Goal: Task Accomplishment & Management: Use online tool/utility

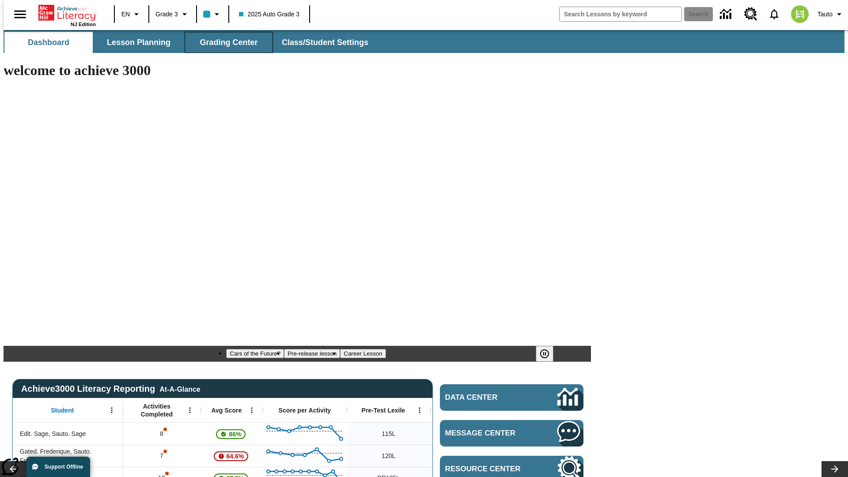
click at [225, 42] on span "Grading Center" at bounding box center [229, 43] width 58 height 10
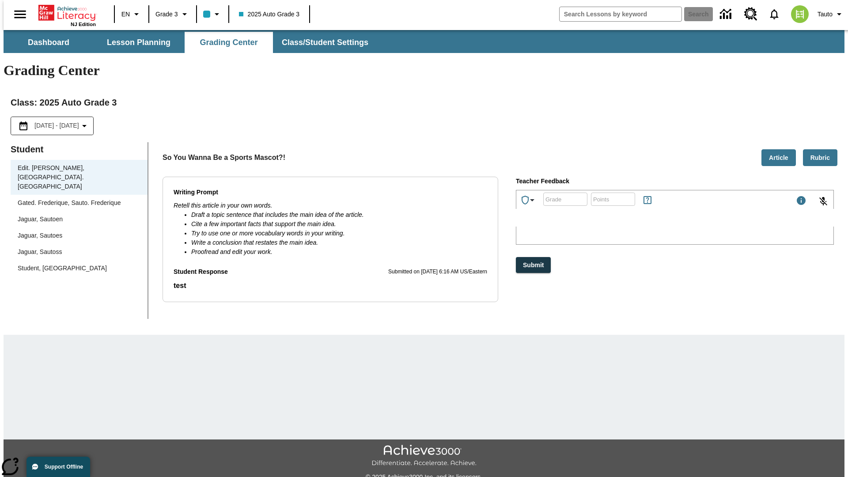
click at [76, 215] on div "Jaguar, Sautoen" at bounding box center [79, 219] width 123 height 9
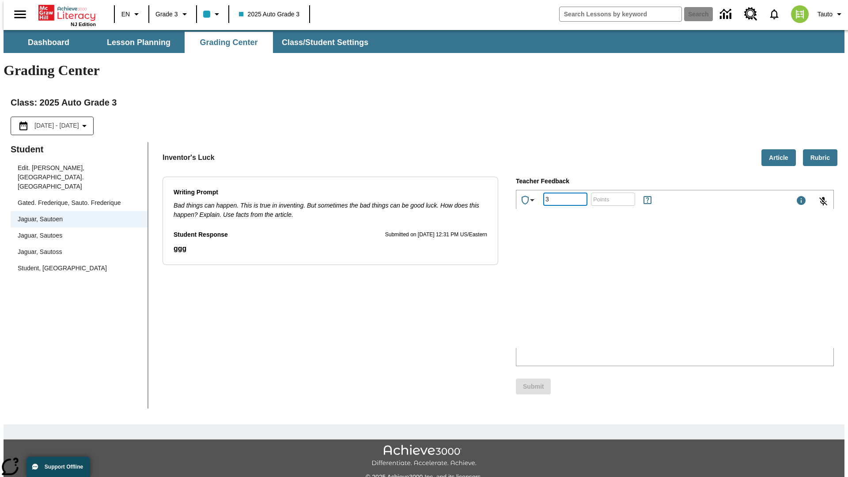
type input "3"
type input "10"
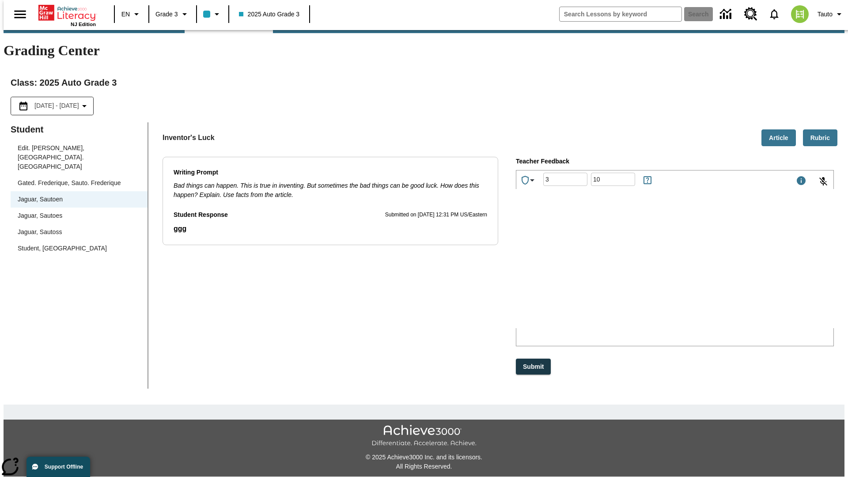
click at [645, 271] on p "Type your response here." at bounding box center [582, 270] width 125 height 8
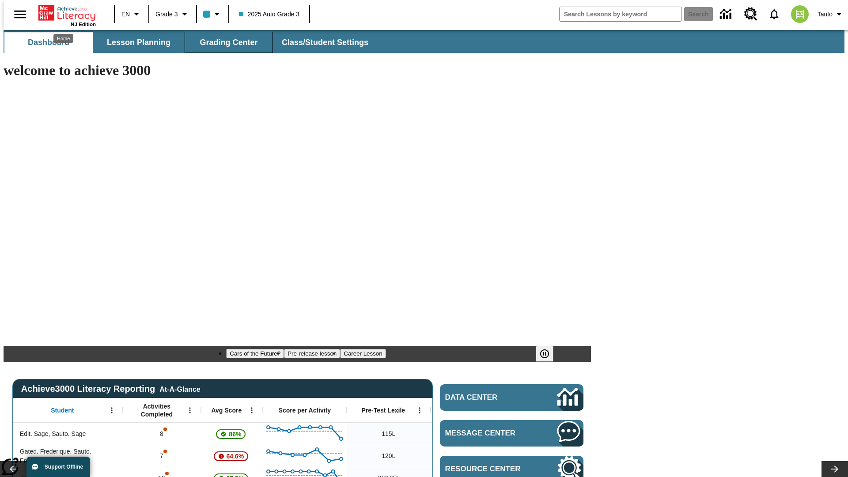
click at [225, 42] on span "Grading Center" at bounding box center [229, 43] width 58 height 10
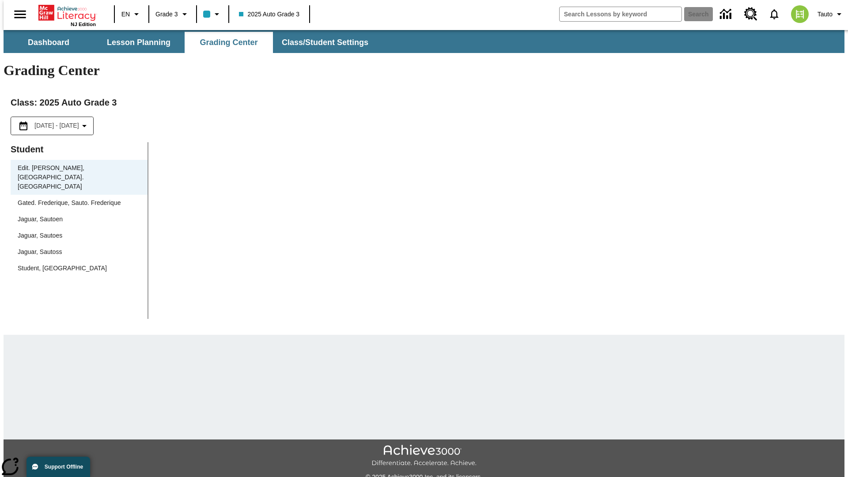
click at [76, 215] on div "Jaguar, Sautoen" at bounding box center [79, 219] width 123 height 9
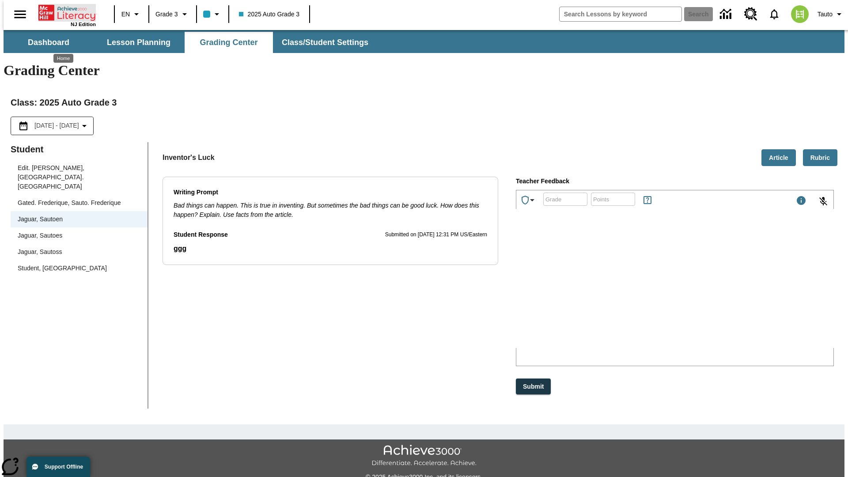
scroll to position [20, 0]
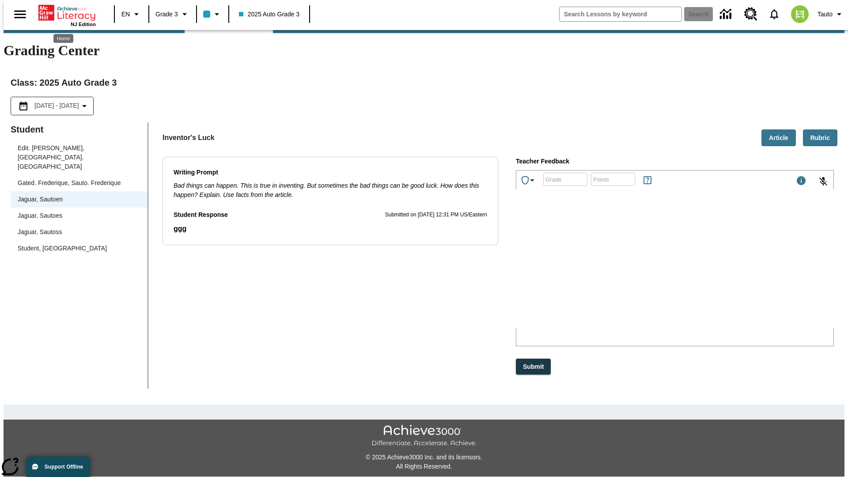
click at [645, 271] on p "rSCZe" at bounding box center [582, 270] width 125 height 8
click at [645, 271] on p "jsZDIe" at bounding box center [582, 270] width 125 height 8
